Goal: Check status

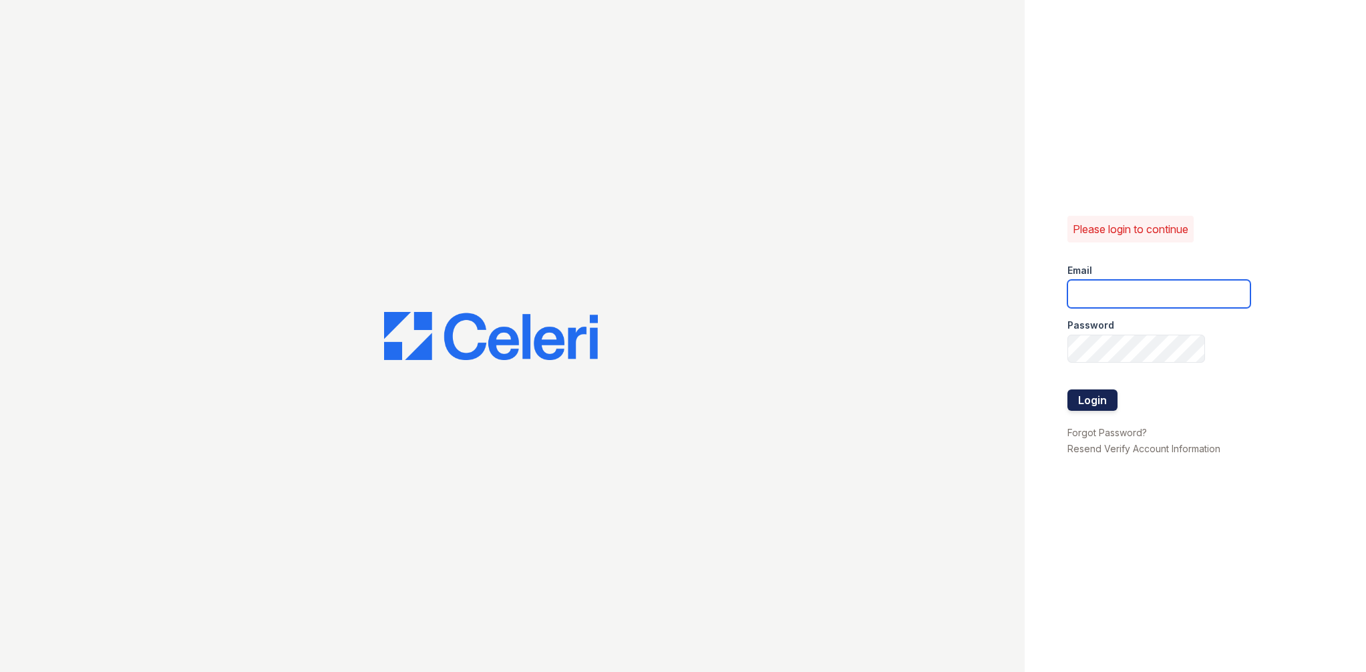
type input "[EMAIL_ADDRESS][PERSON_NAME][DOMAIN_NAME]"
click at [1098, 394] on button "Login" at bounding box center [1092, 399] width 50 height 21
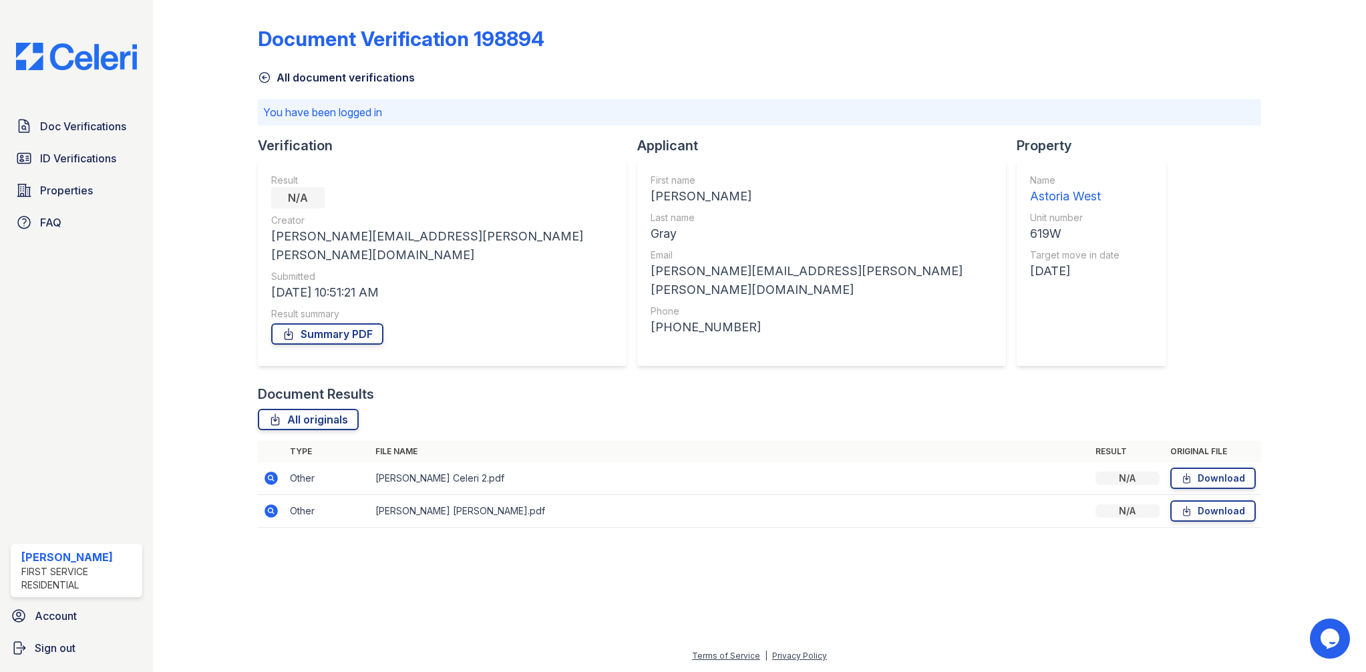
click at [273, 472] on icon at bounding box center [271, 478] width 13 height 13
click at [448, 495] on td "Tim Gray Schwab Celeri.pdf" at bounding box center [730, 511] width 720 height 33
click at [438, 462] on td "Tim Gray Celeri 2.pdf" at bounding box center [730, 478] width 720 height 33
click at [275, 504] on icon at bounding box center [271, 510] width 13 height 13
